Goal: Find specific page/section: Find specific page/section

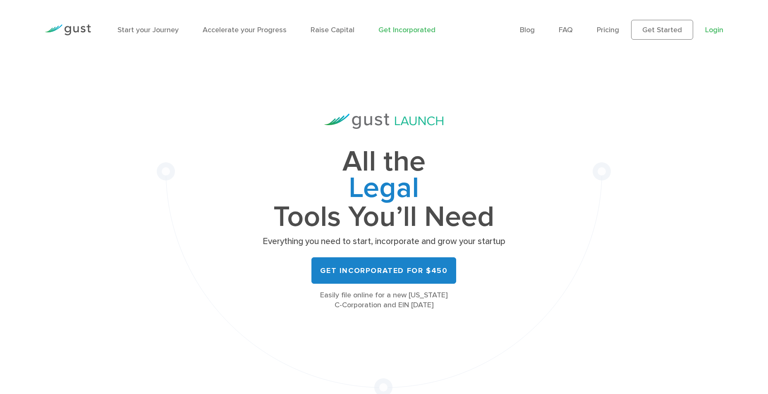
click at [714, 31] on link "Login" at bounding box center [714, 30] width 18 height 9
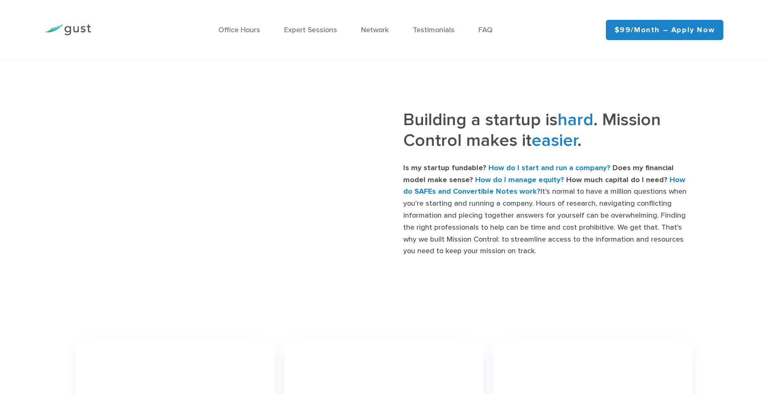
scroll to position [372, 0]
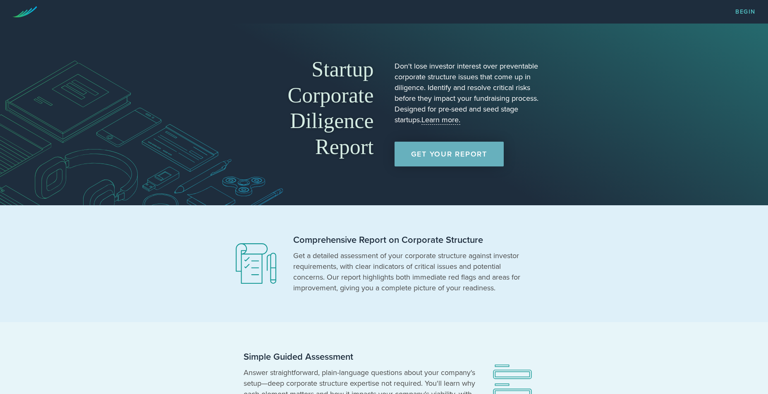
click at [451, 151] on link "Get Your Report" at bounding box center [448, 154] width 109 height 25
